Goal: Check status: Check status

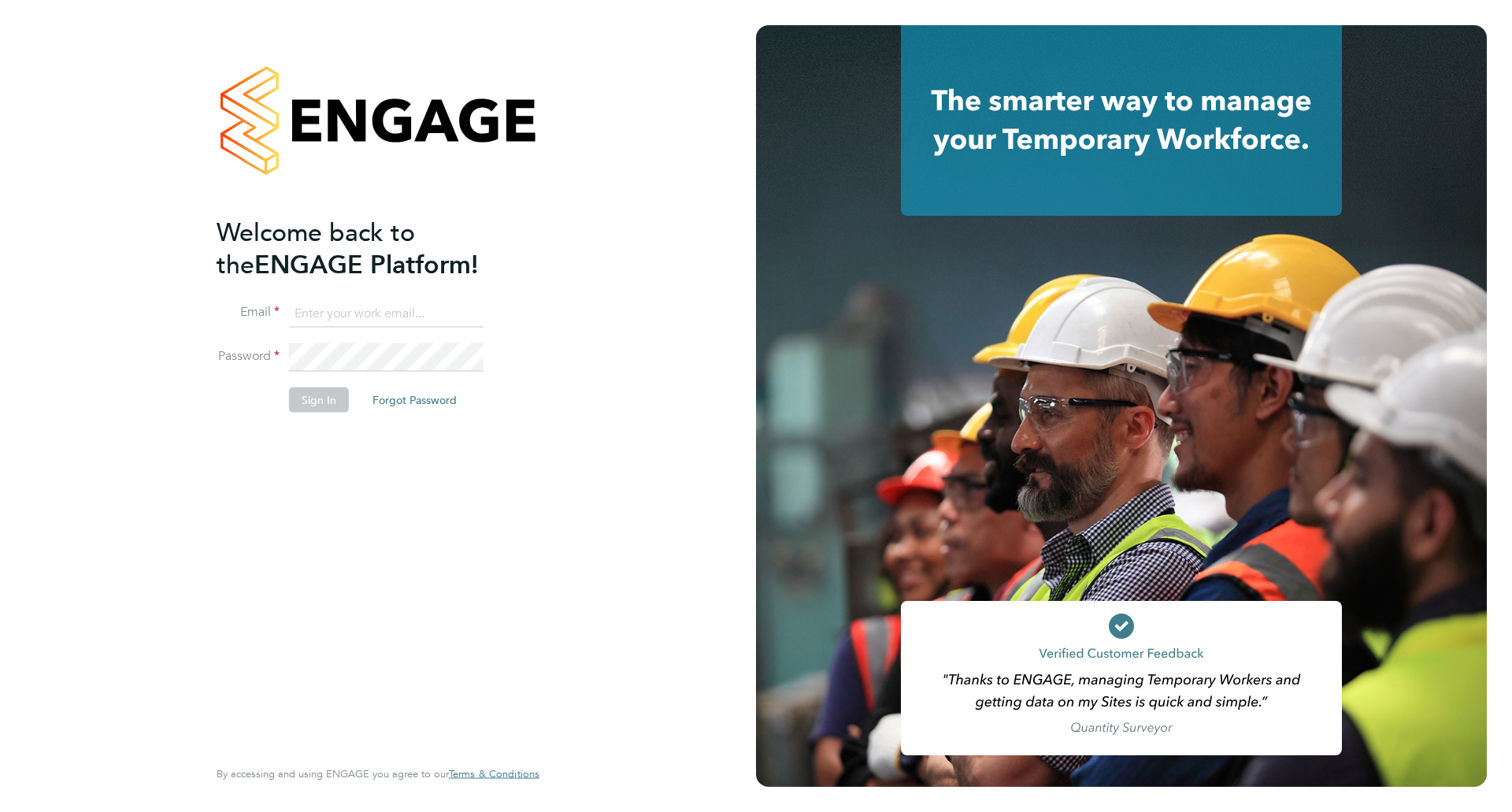
type input "jamie.rouse@madigangill.co.uk"
click at [312, 404] on button "Sign In" at bounding box center [318, 400] width 60 height 26
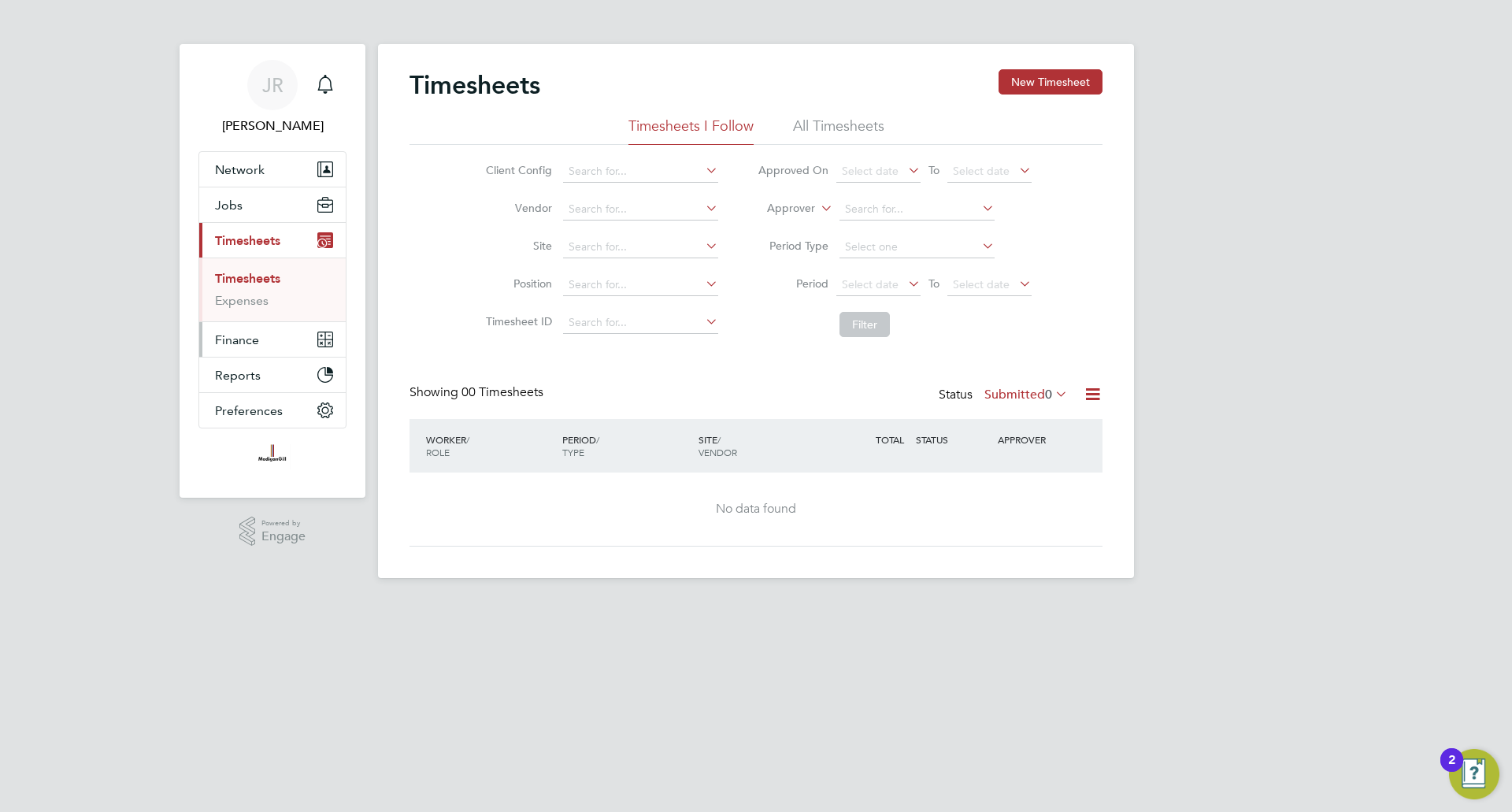
click at [254, 341] on span "Finance" at bounding box center [237, 340] width 44 height 15
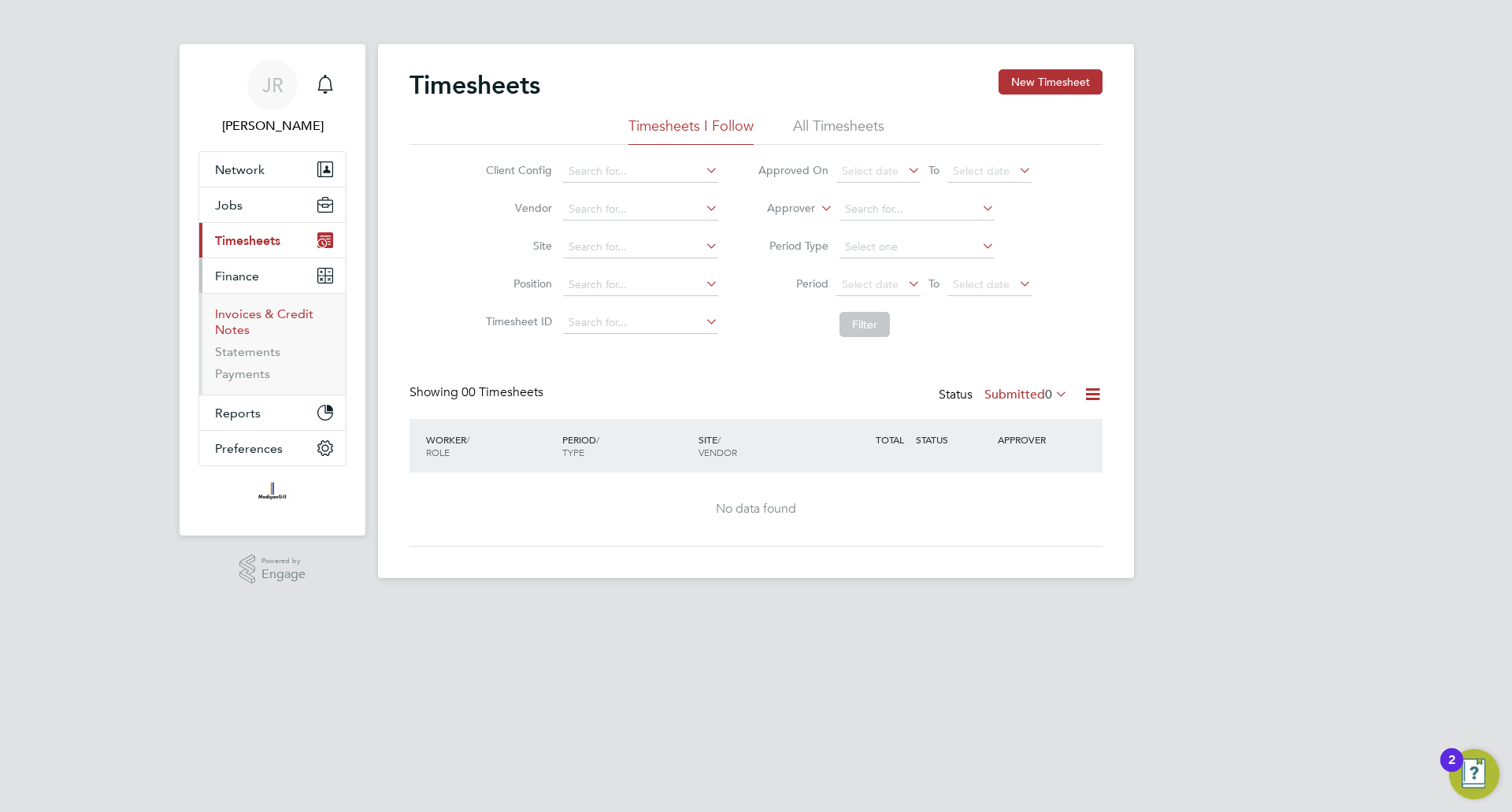
click at [244, 312] on link "Invoices & Credit Notes" at bounding box center [264, 321] width 98 height 30
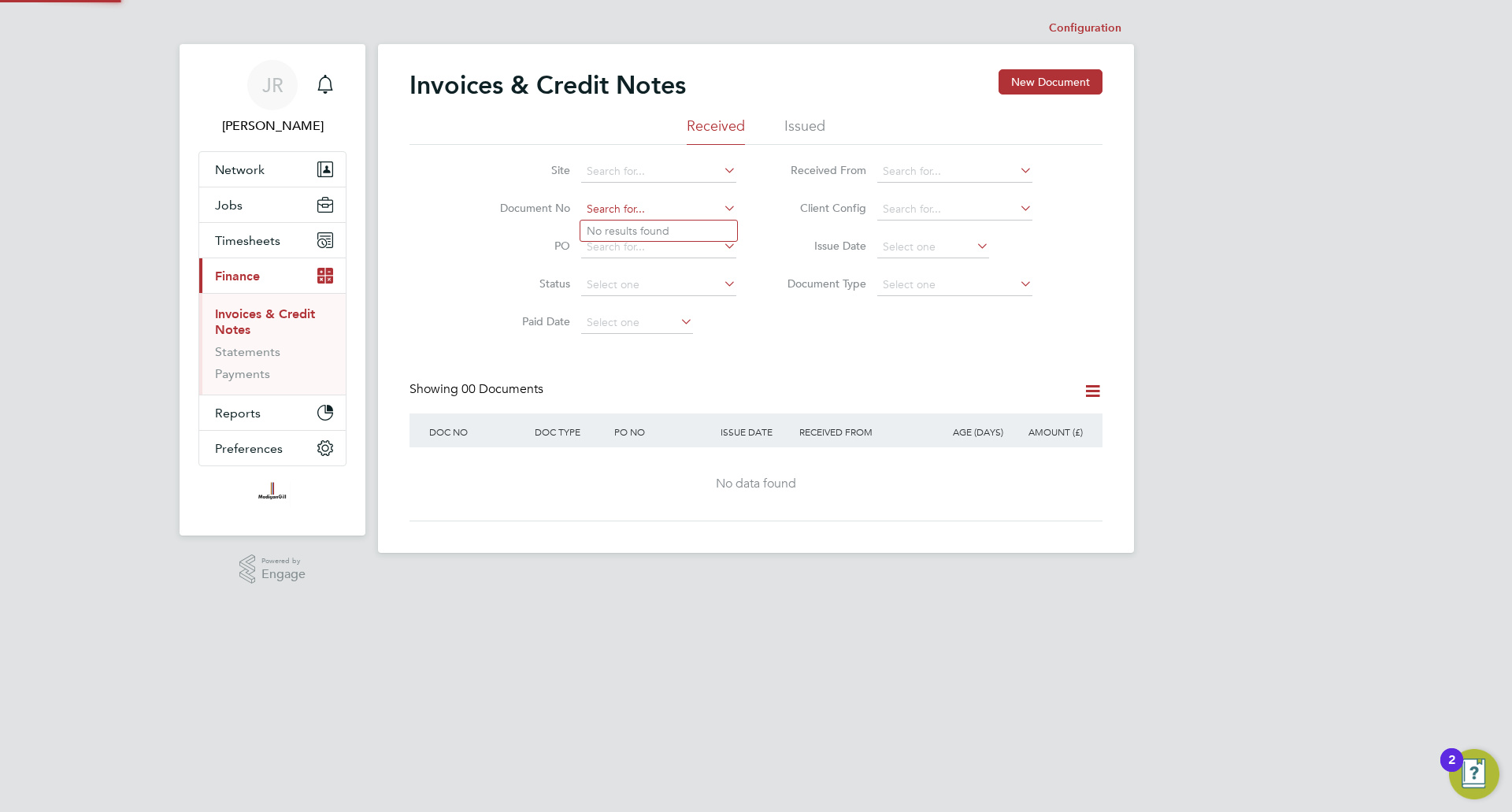
click at [627, 209] on input at bounding box center [659, 209] width 155 height 22
click at [819, 116] on div "Invoices & Credit Notes New Document" at bounding box center [756, 93] width 693 height 47
click at [816, 126] on li "Issued" at bounding box center [805, 131] width 41 height 28
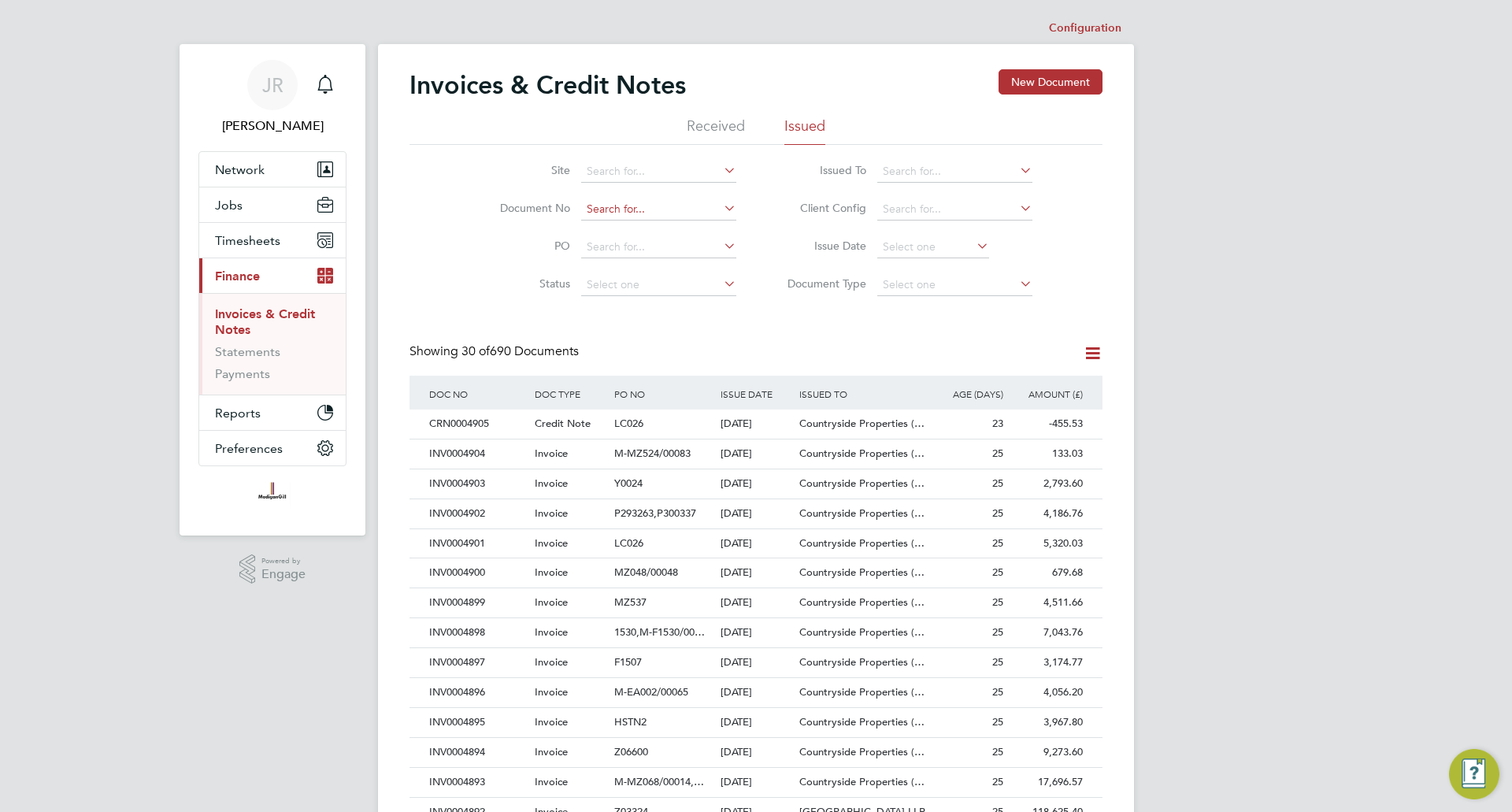
click at [643, 203] on input at bounding box center [659, 209] width 155 height 22
paste input "NV0004857"
click at [672, 226] on li "I NV0004857" at bounding box center [659, 232] width 157 height 22
type input "INV0004857"
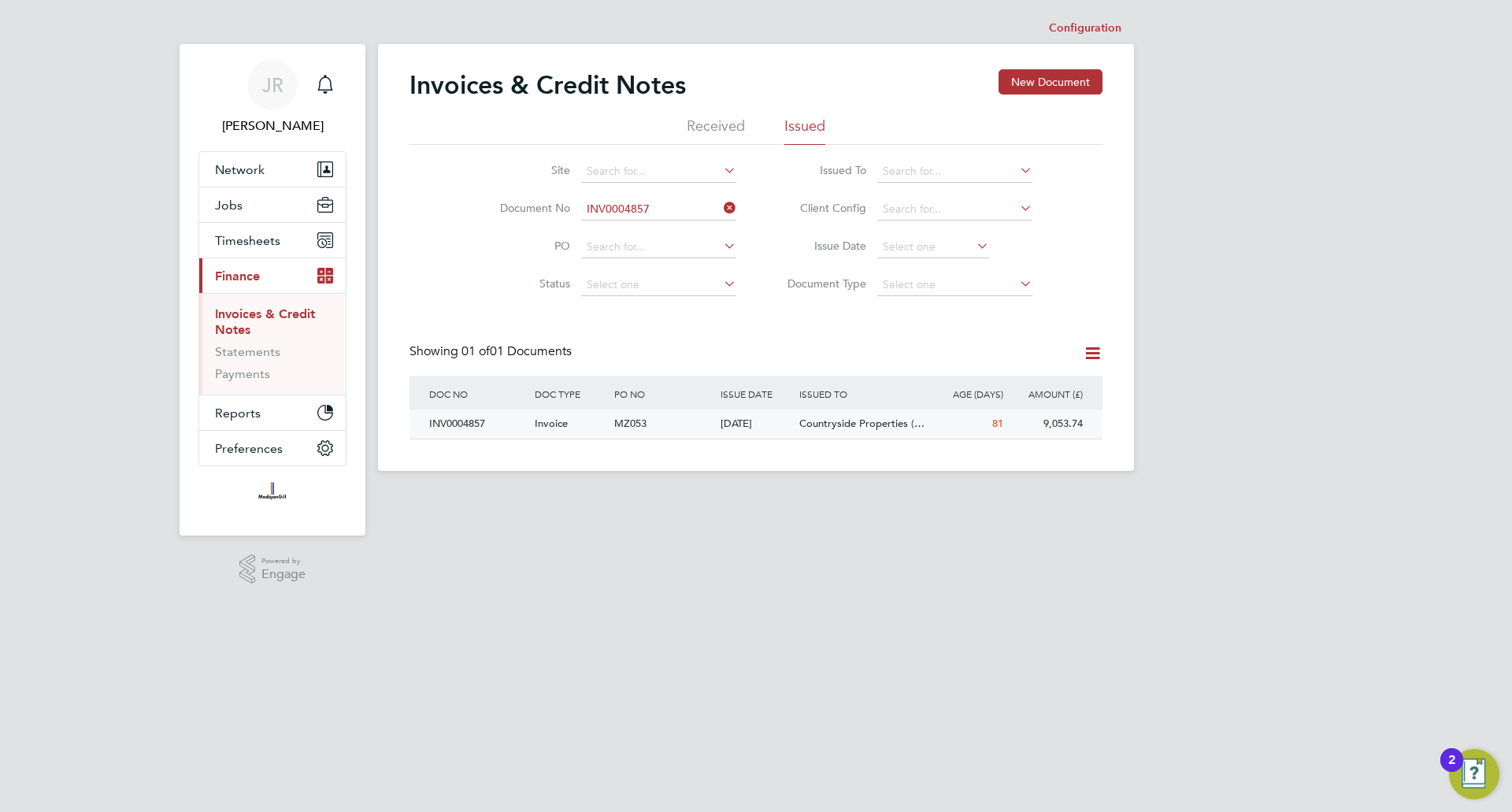
click at [474, 419] on div "INV0004857" at bounding box center [477, 424] width 105 height 29
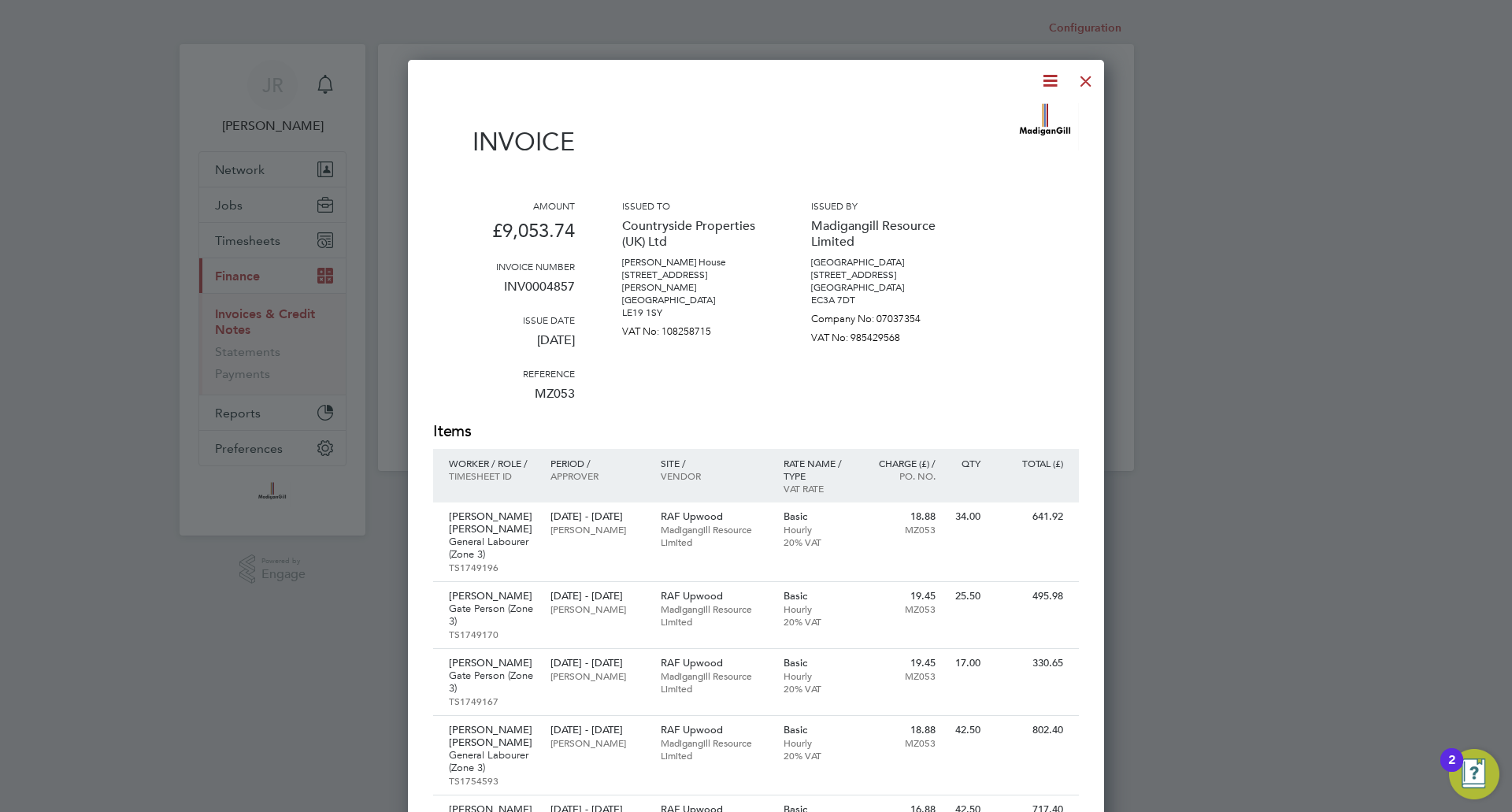
click at [1087, 85] on div at bounding box center [1086, 77] width 28 height 28
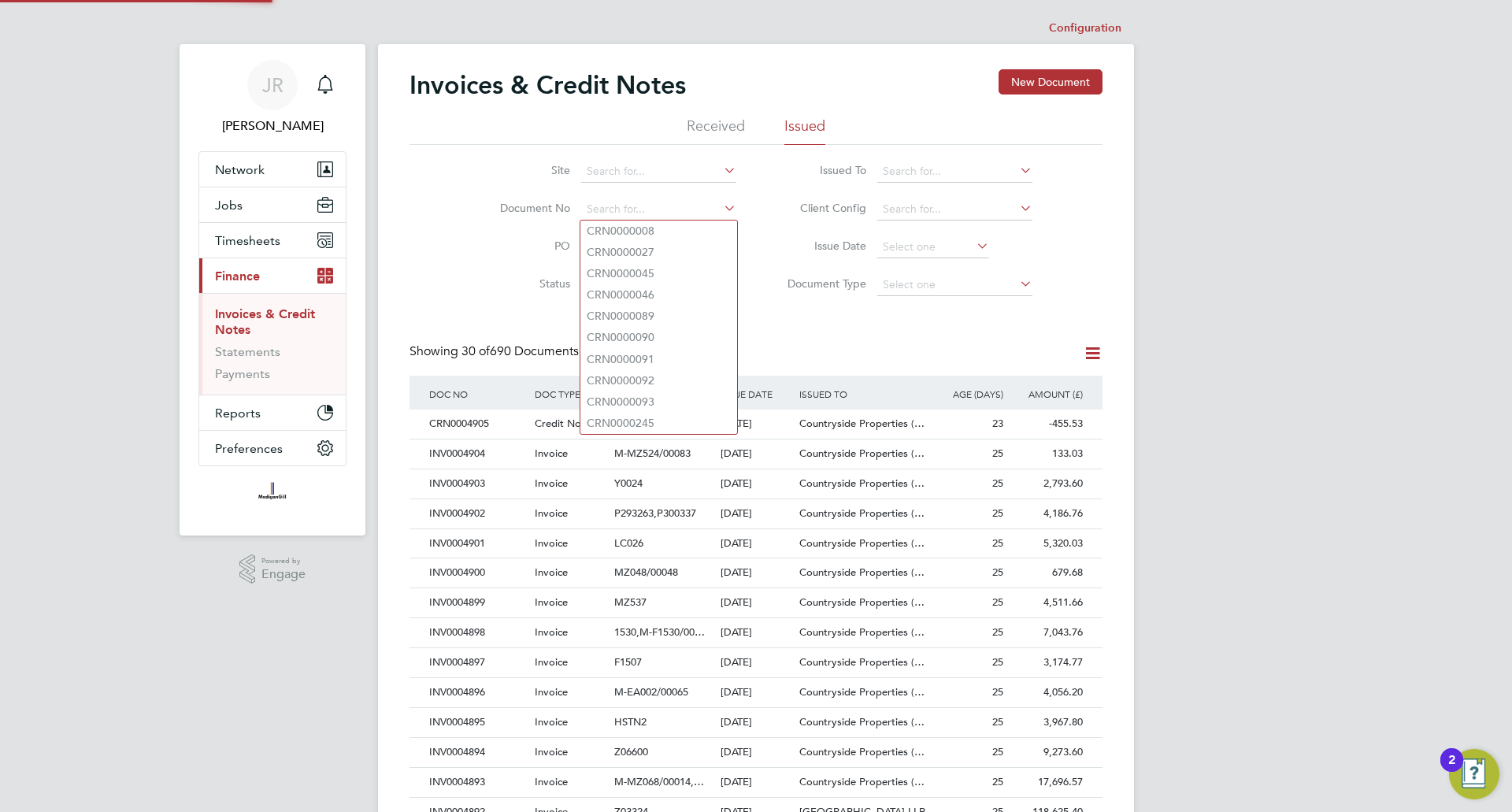
drag, startPoint x: 661, startPoint y: 208, endPoint x: 428, endPoint y: 205, distance: 233.0
click at [428, 205] on div "Site Document No PO Status Paid Date Issued To Received From Client Config Issu…" at bounding box center [756, 225] width 693 height 159
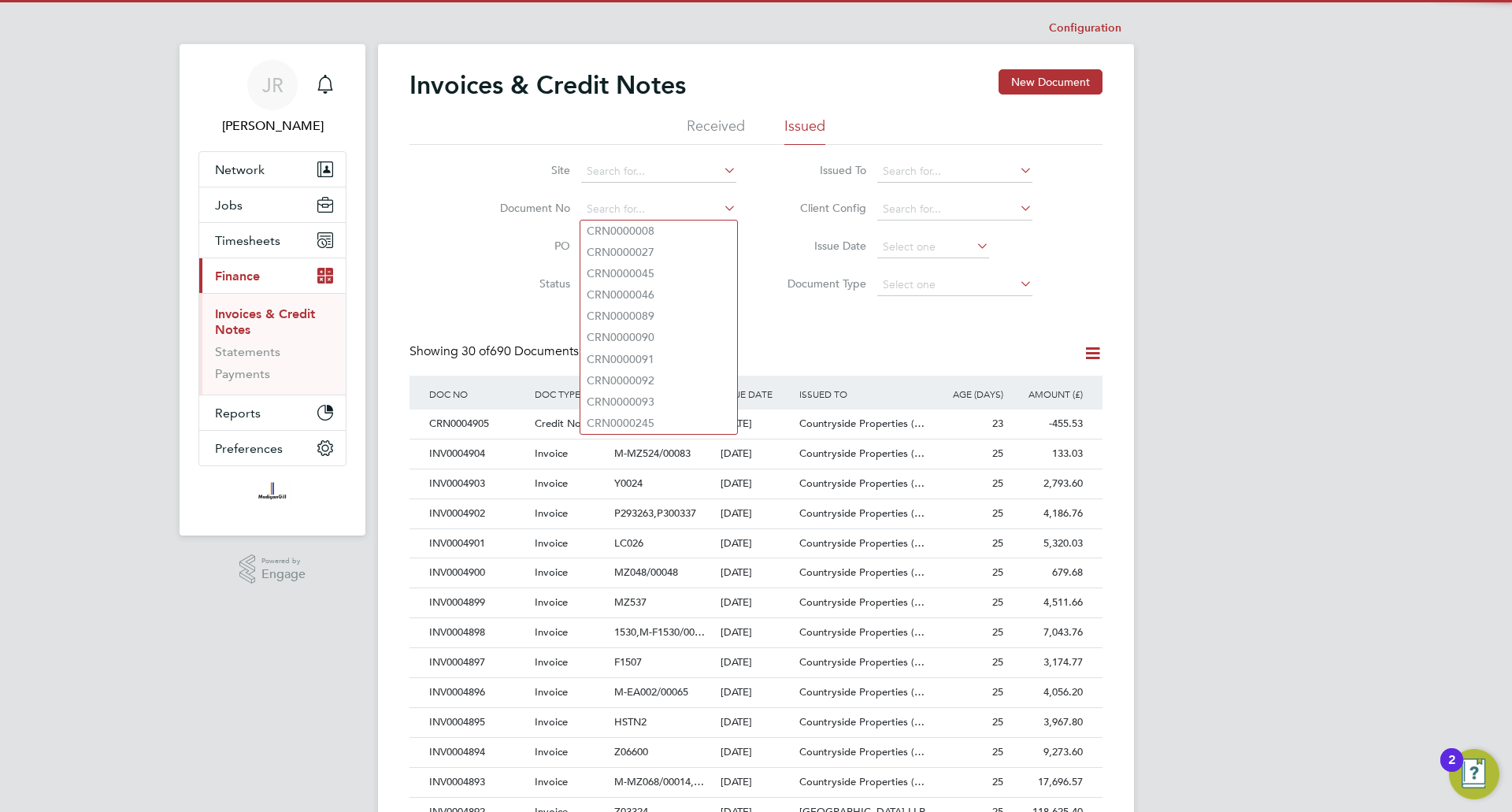
scroll to position [29, 107]
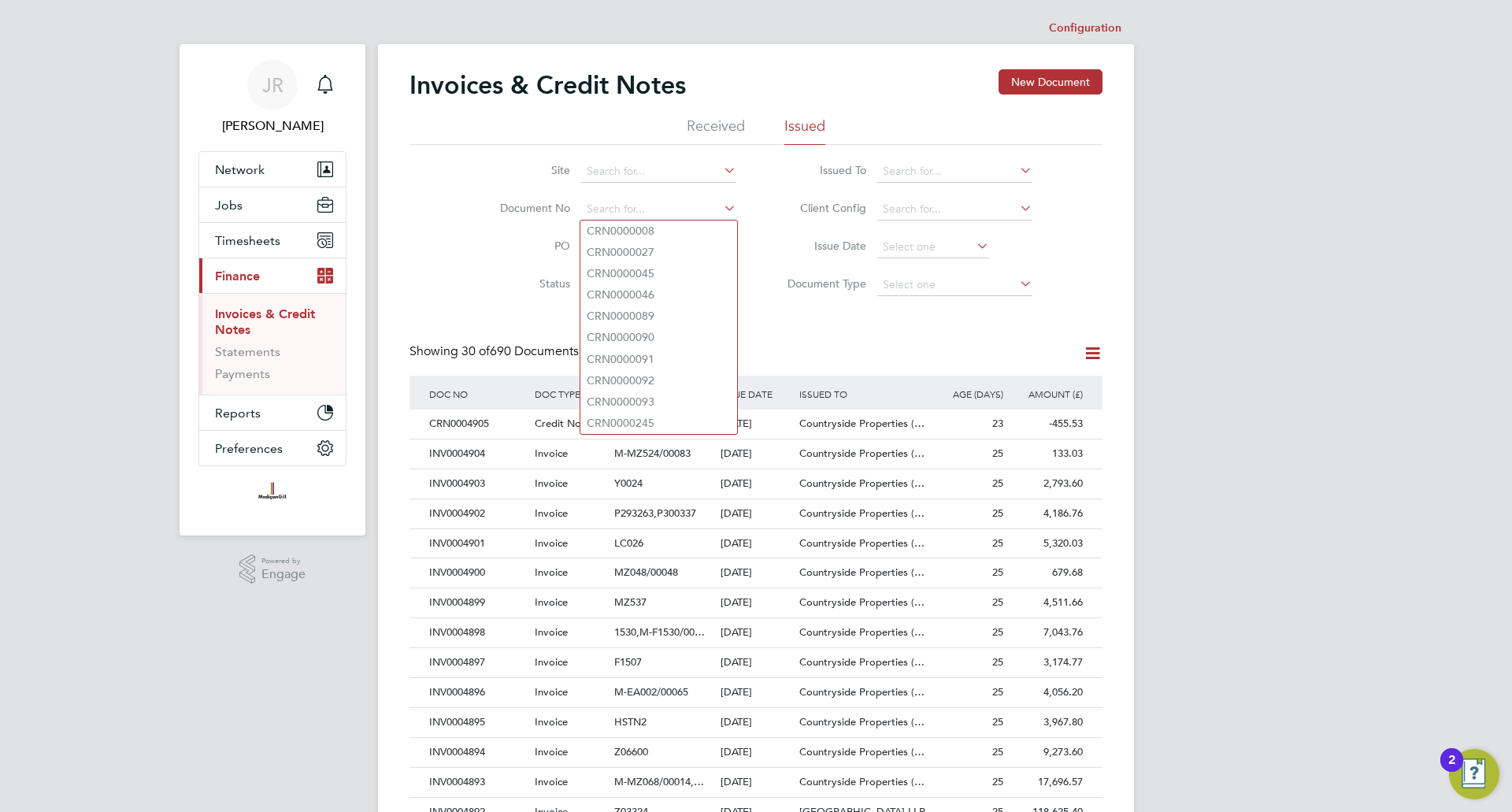
paste input "INV0004850"
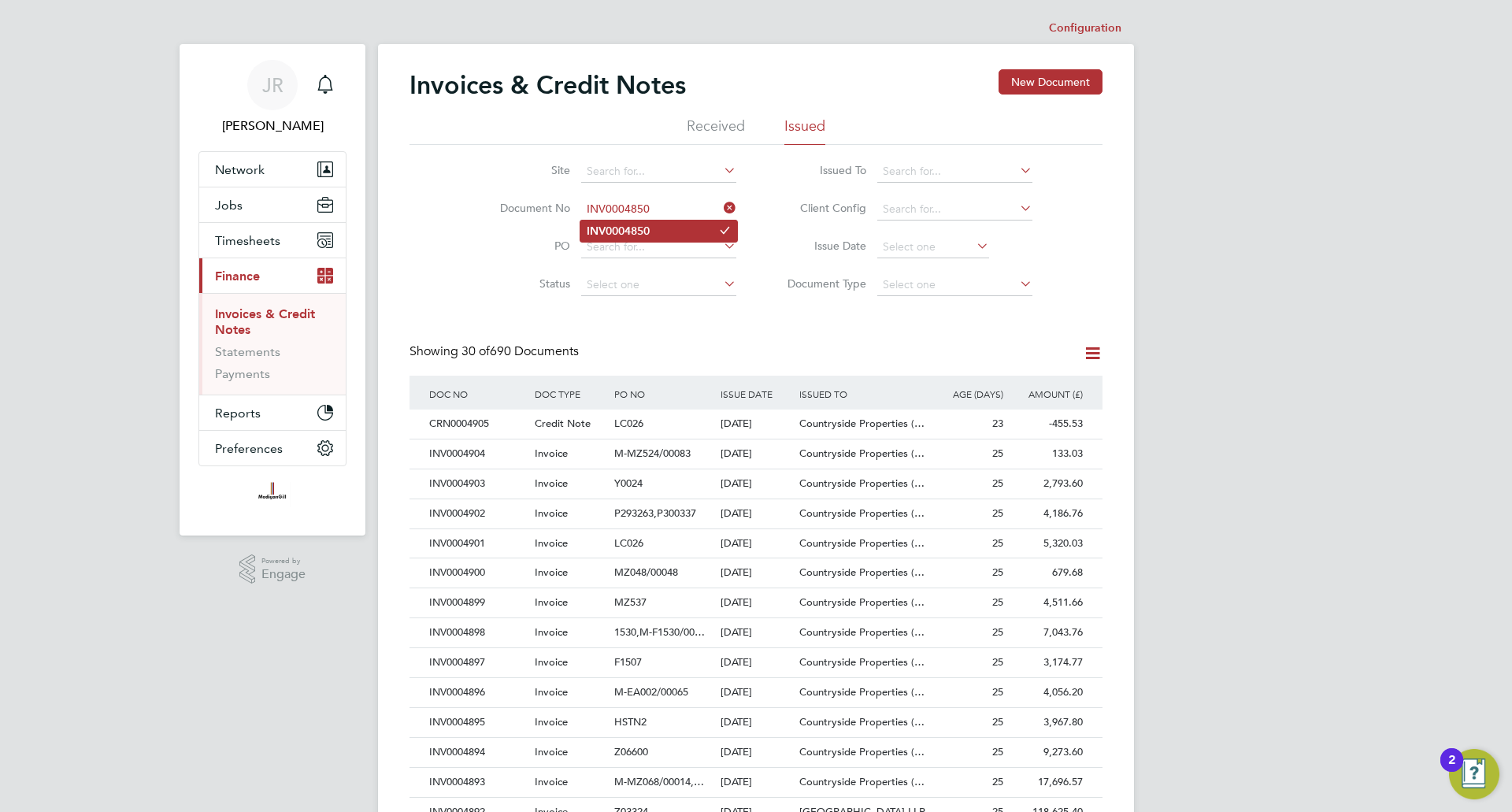
type input "INV0004850"
click at [655, 233] on li "INV0004850" at bounding box center [659, 232] width 157 height 22
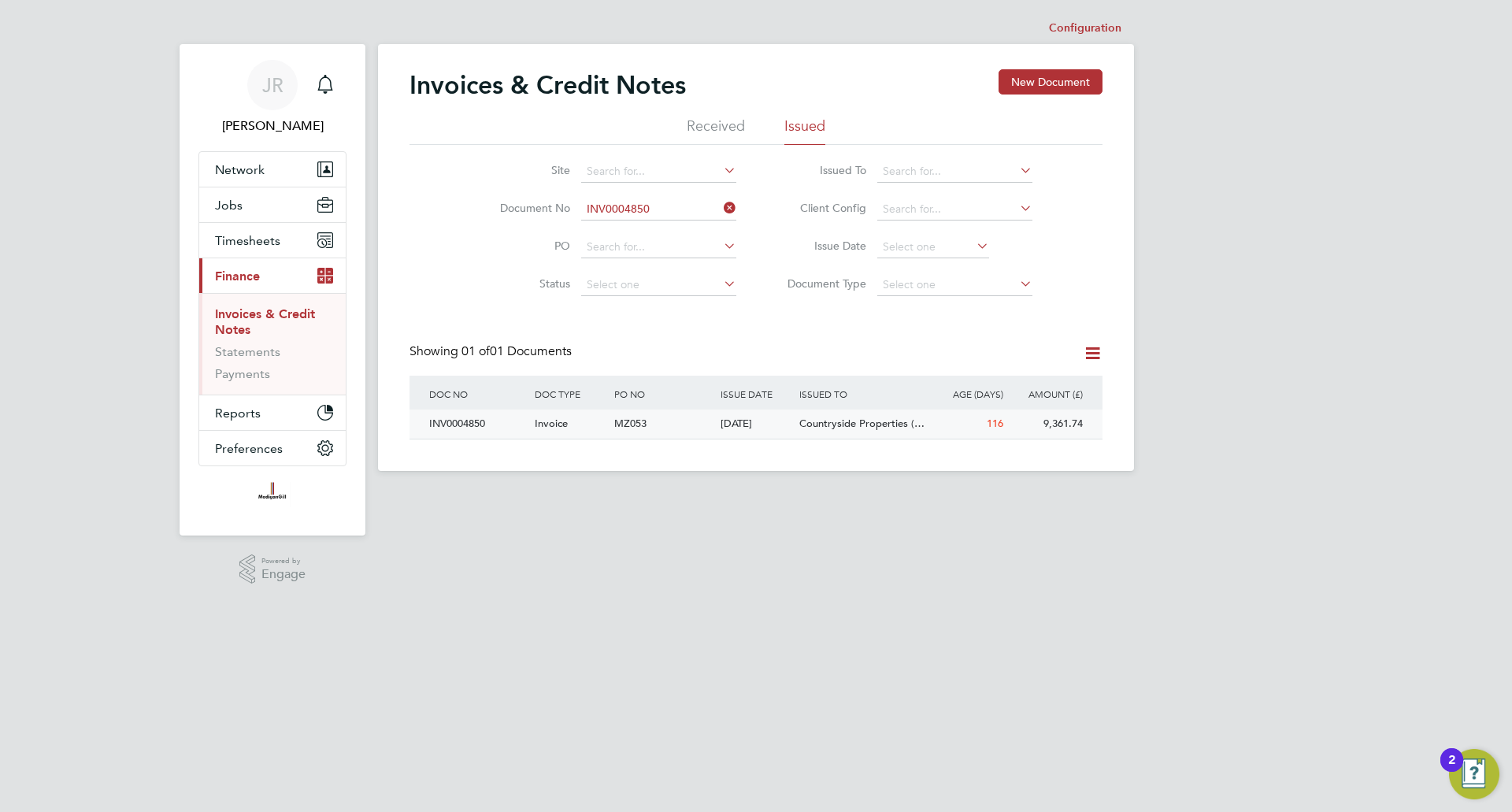
click at [452, 424] on div "INV0004850" at bounding box center [477, 424] width 105 height 29
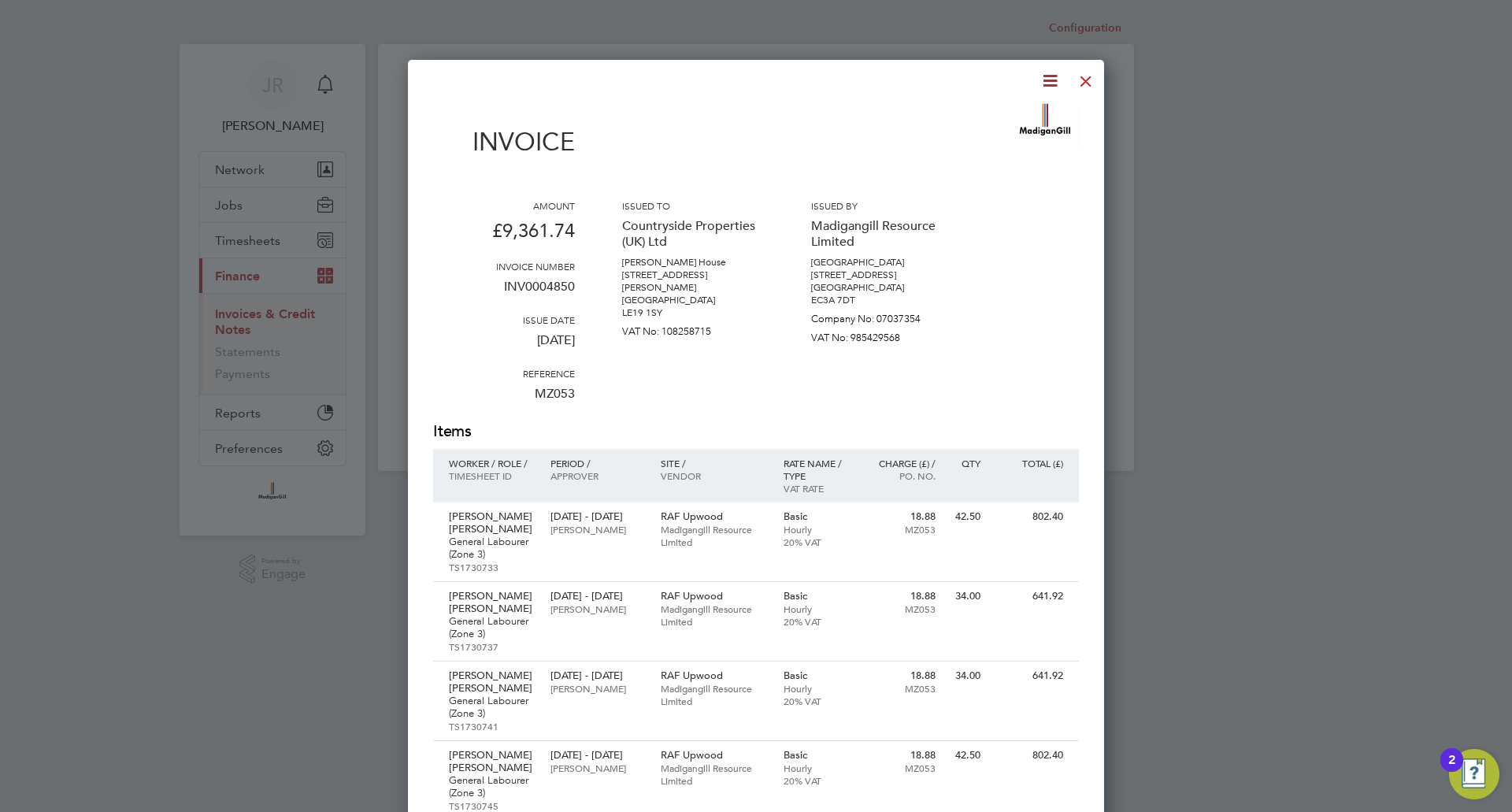
click at [1085, 81] on div at bounding box center [1086, 77] width 28 height 28
